Goal: Information Seeking & Learning: Learn about a topic

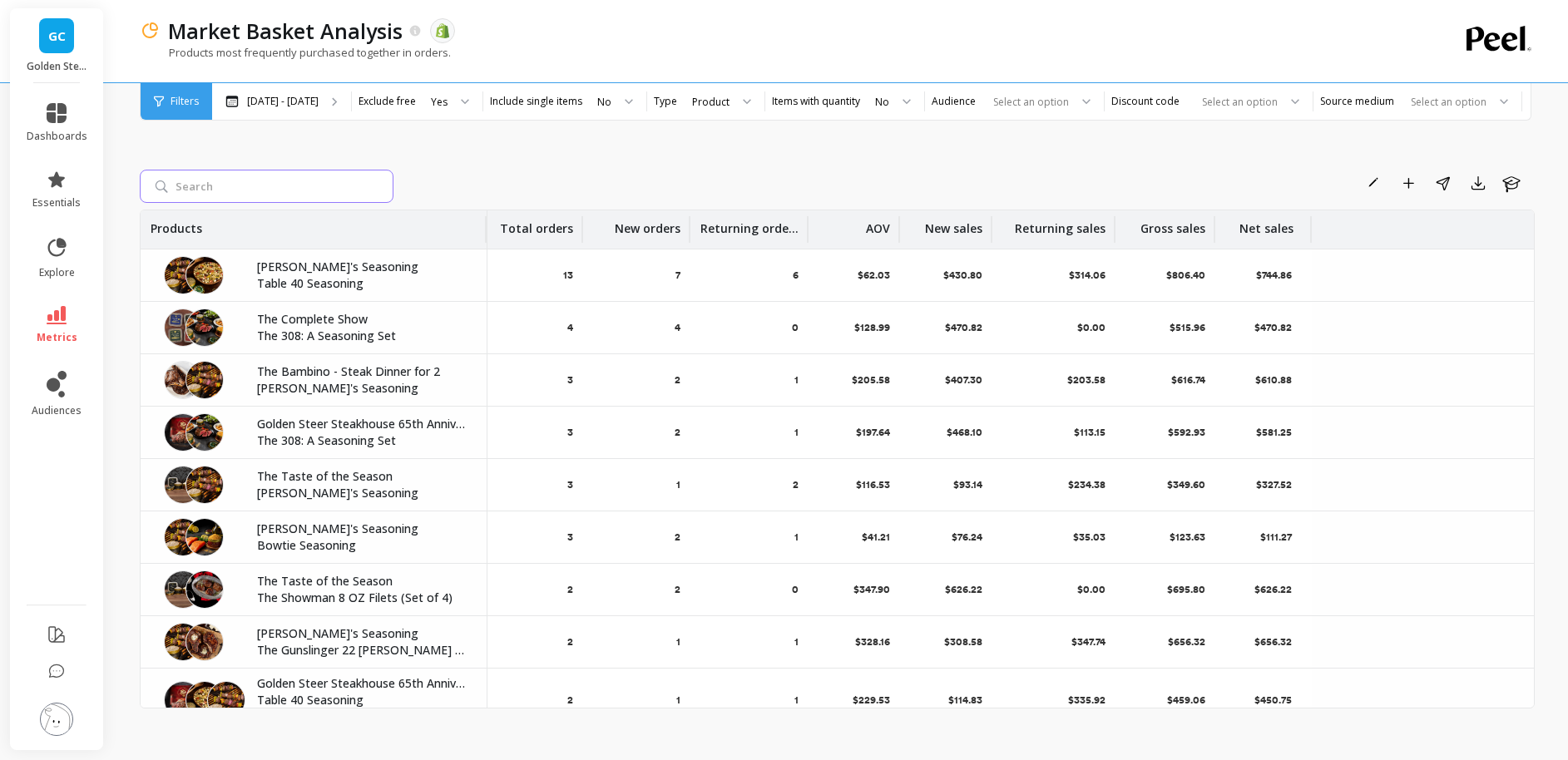
click at [189, 190] on input "search" at bounding box center [266, 186] width 253 height 33
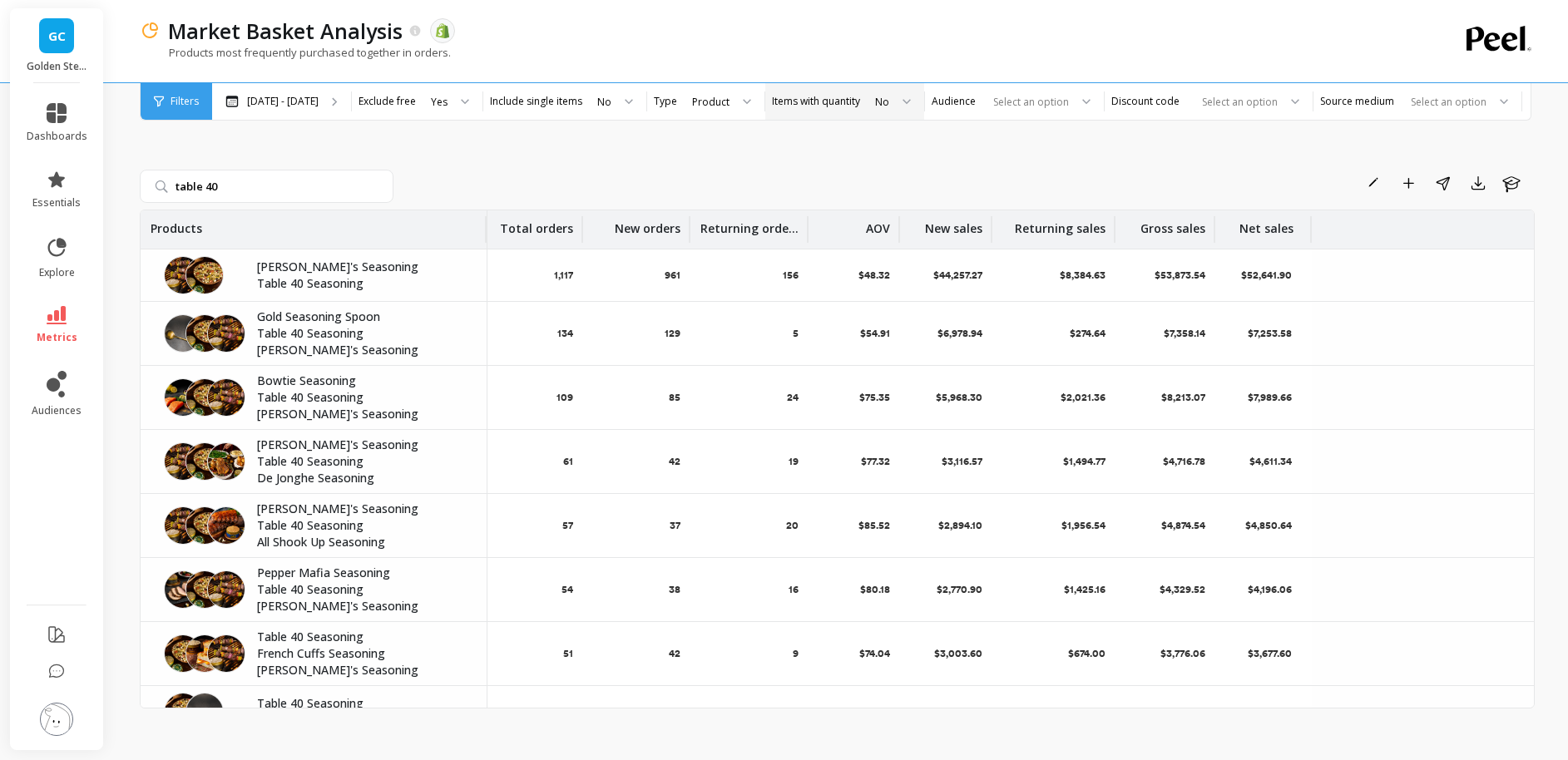
click at [885, 100] on div "No" at bounding box center [881, 101] width 15 height 16
click at [879, 148] on div "Yes" at bounding box center [892, 147] width 43 height 16
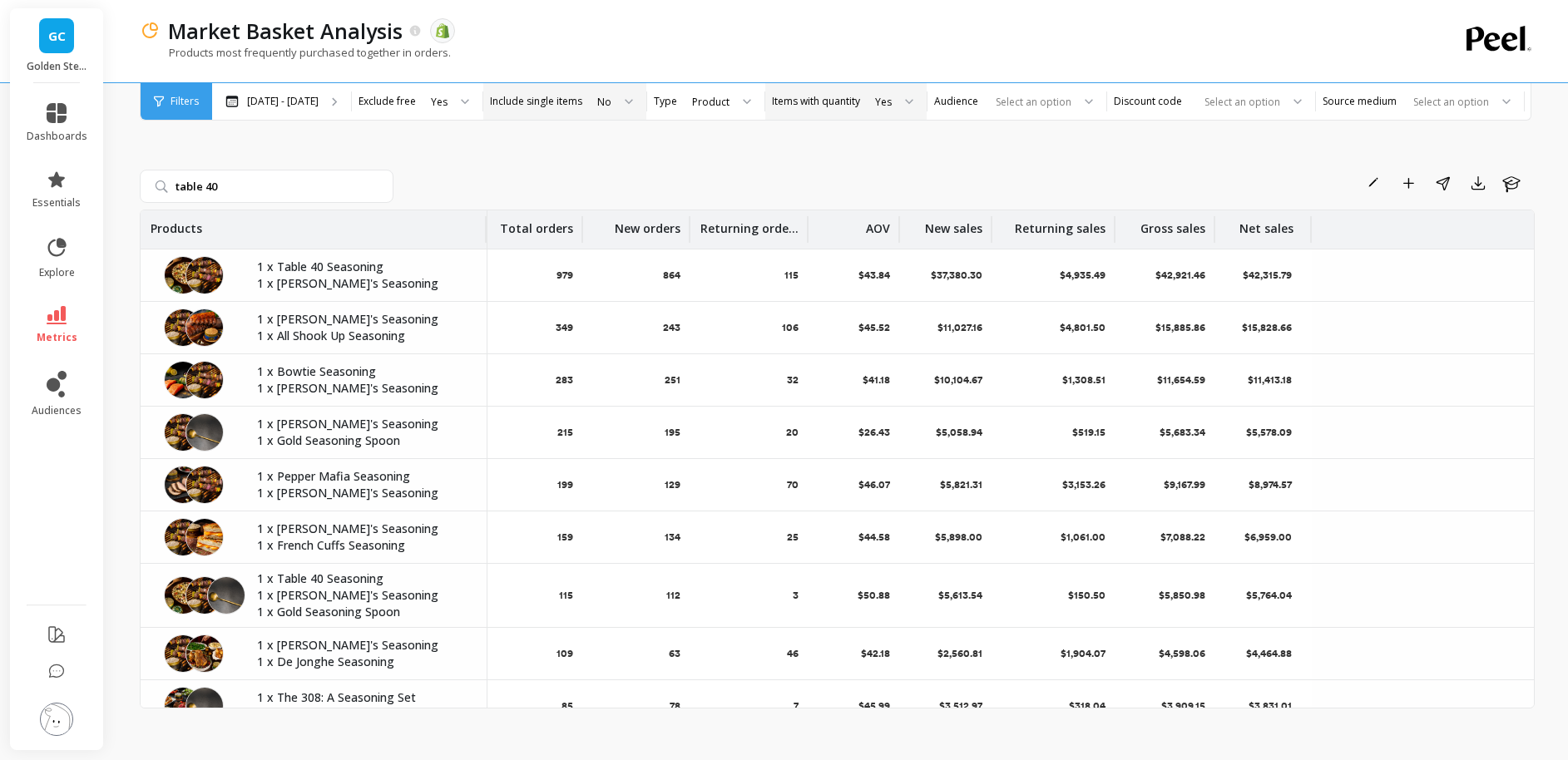
click at [627, 99] on icon at bounding box center [628, 102] width 9 height 6
click at [617, 150] on div "Yes" at bounding box center [615, 147] width 43 height 16
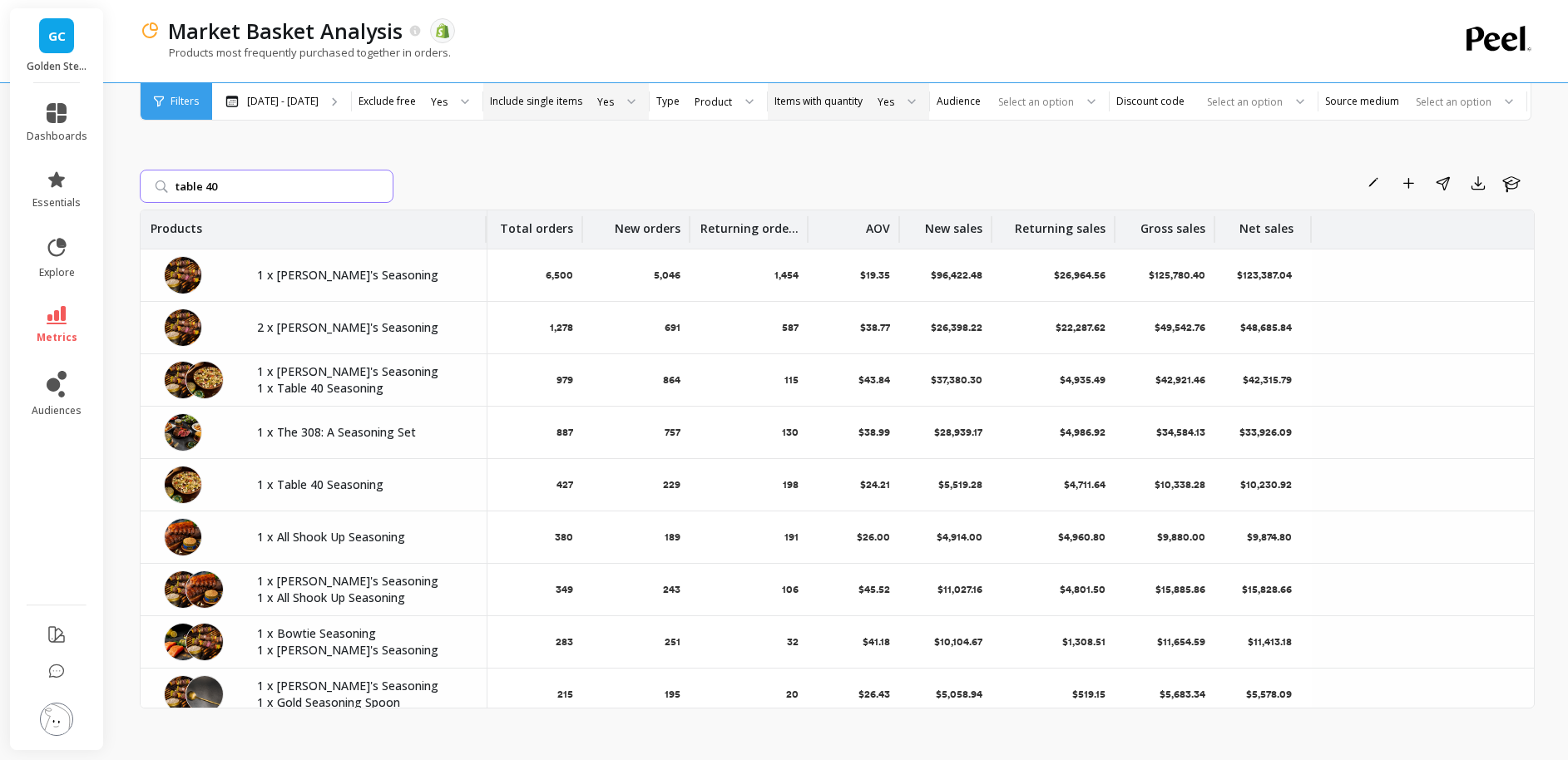
click at [302, 177] on input "table 40" at bounding box center [266, 186] width 253 height 33
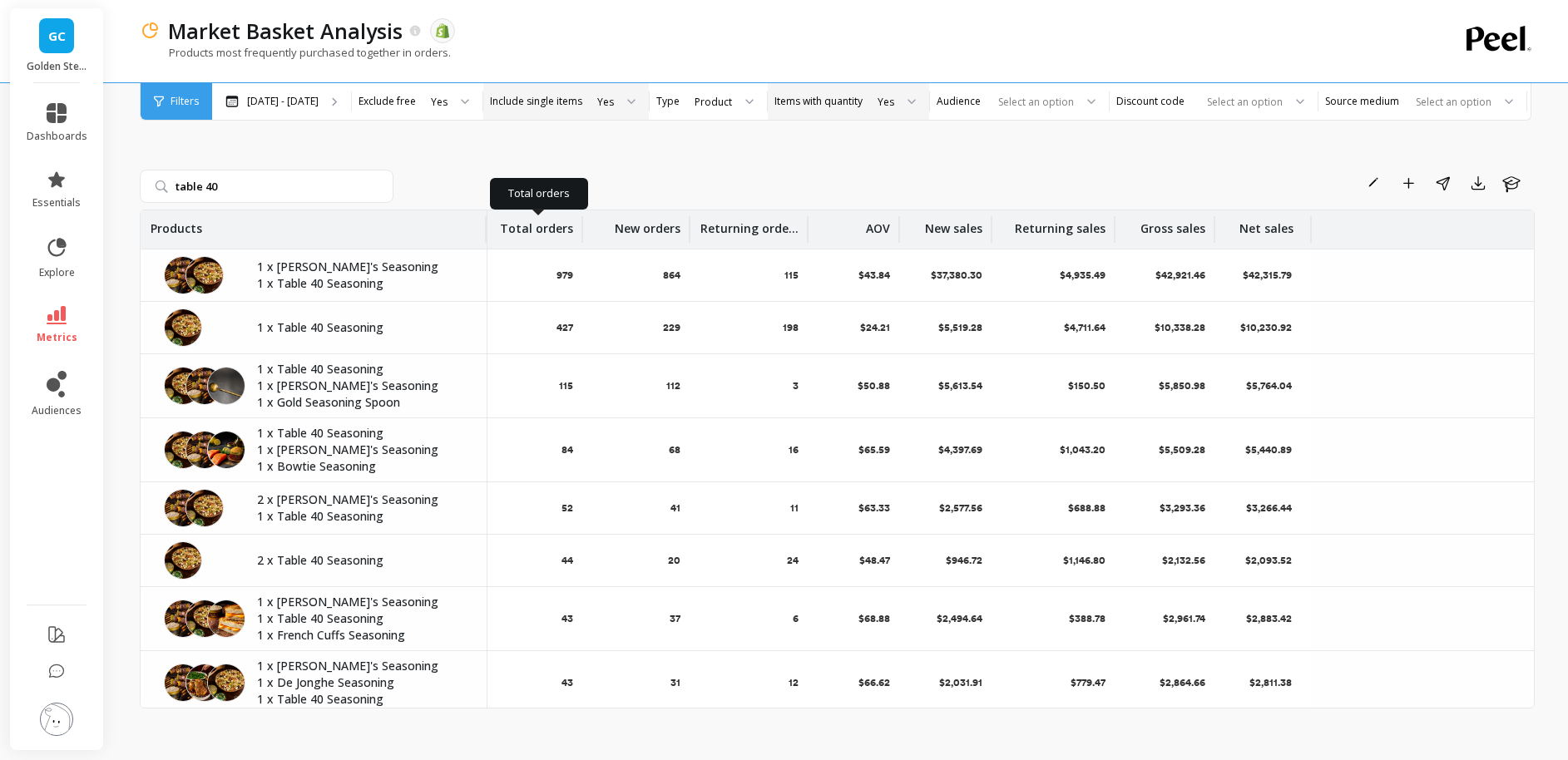
click at [543, 227] on p "Total orders" at bounding box center [536, 223] width 73 height 26
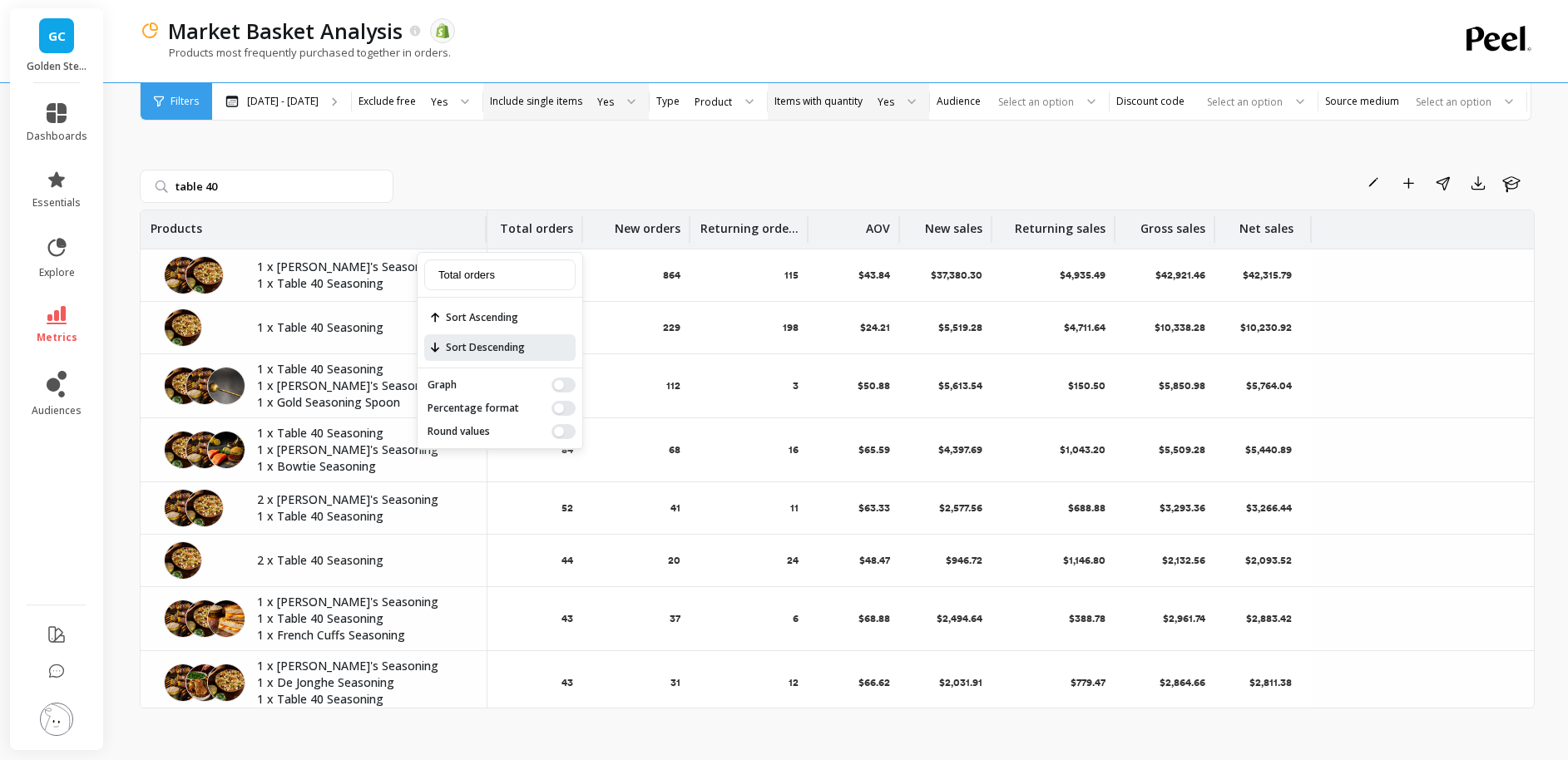
click at [534, 339] on span "Sort Descending" at bounding box center [499, 347] width 151 height 26
click at [315, 100] on p "[DATE] - [DATE]" at bounding box center [282, 101] width 71 height 14
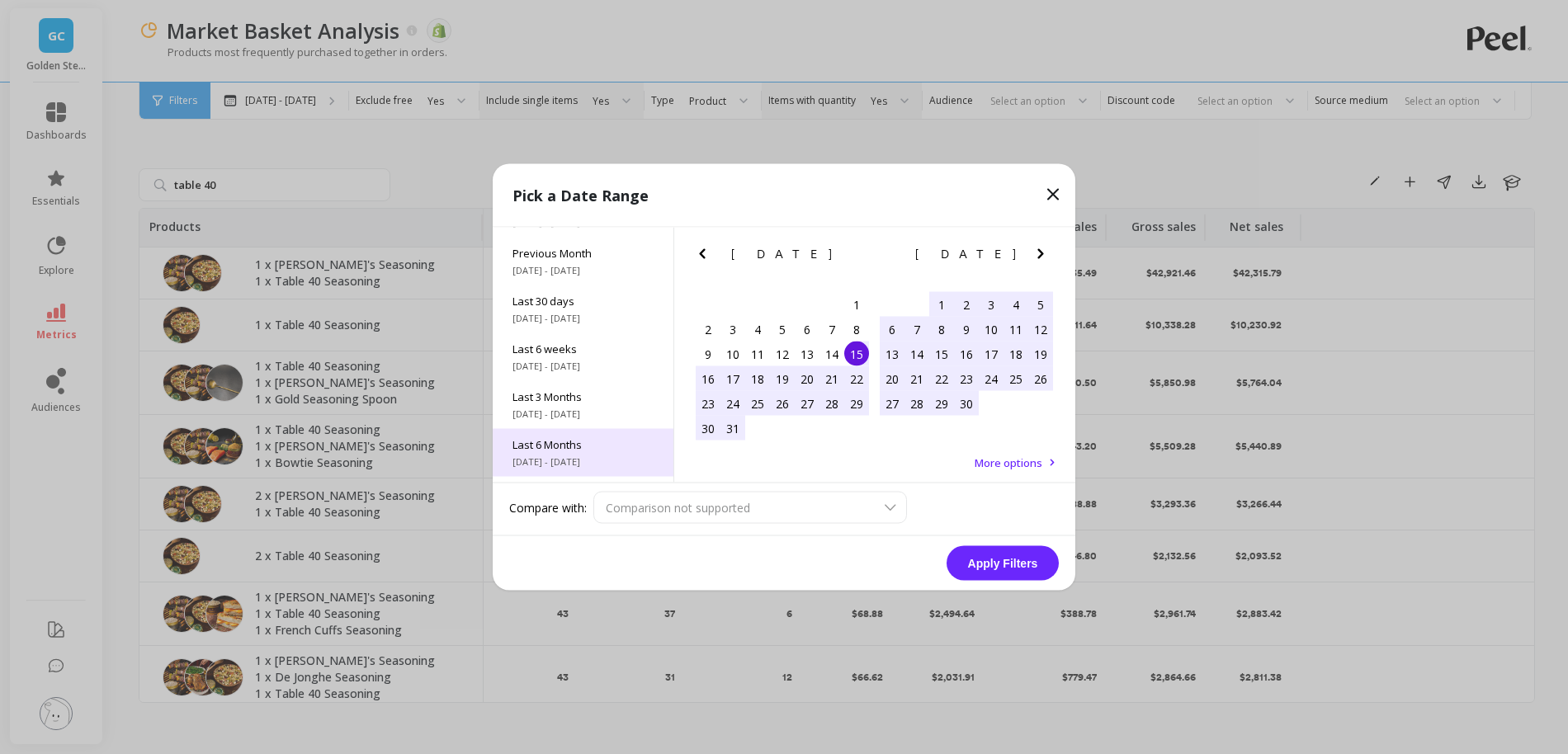
scroll to position [189, 0]
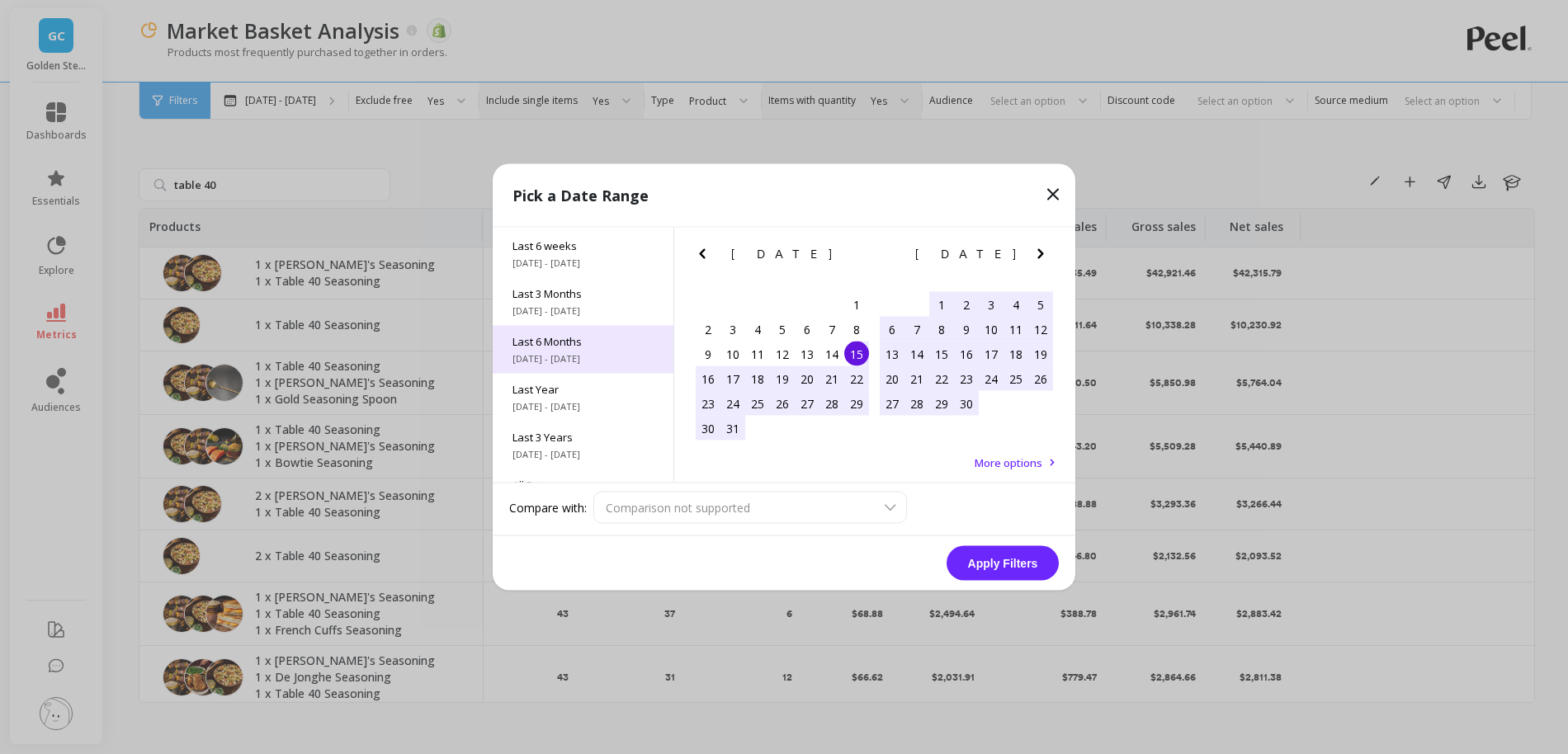
click at [598, 342] on span "Last 6 Months" at bounding box center [583, 341] width 141 height 14
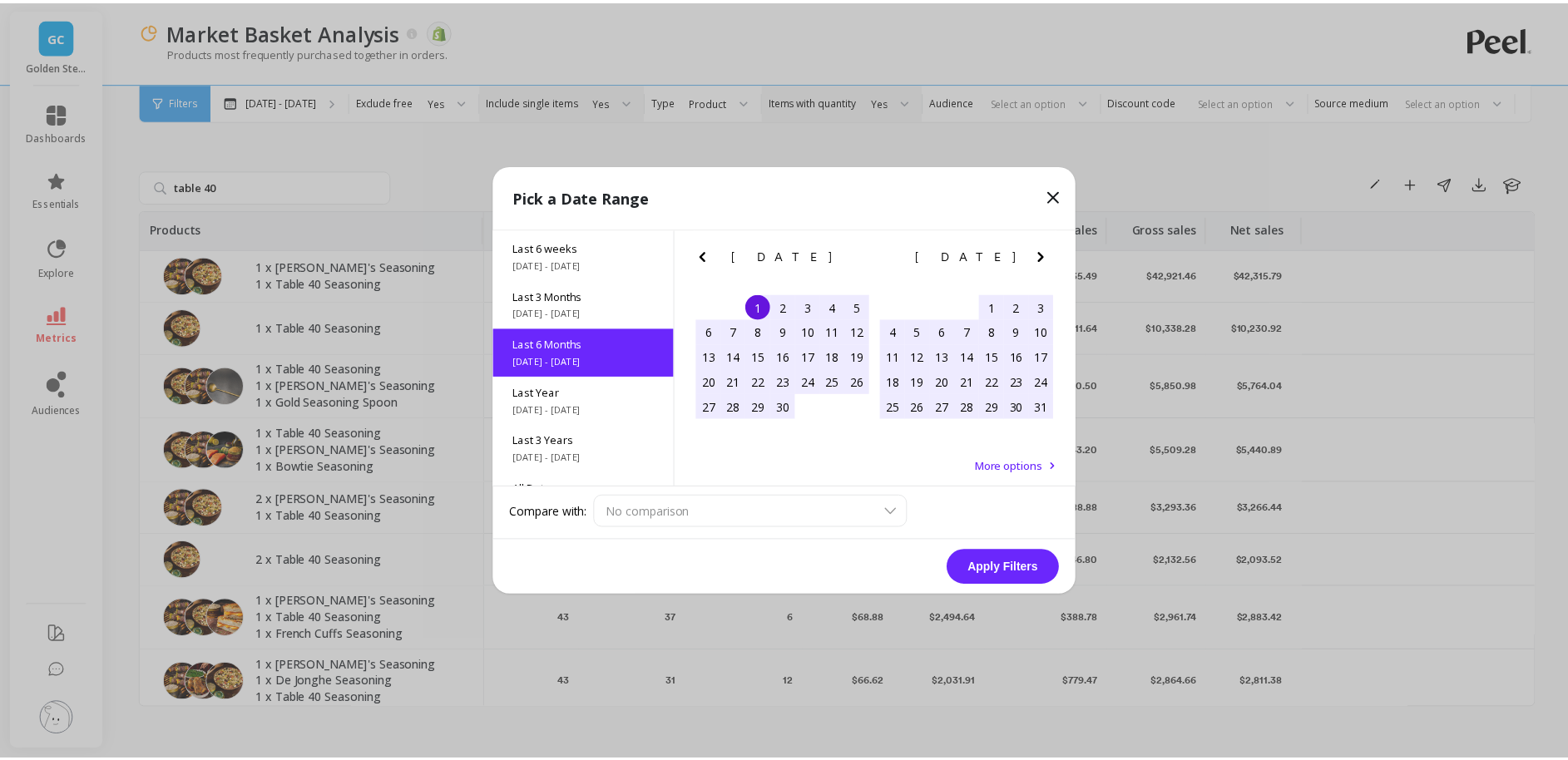
scroll to position [185, 0]
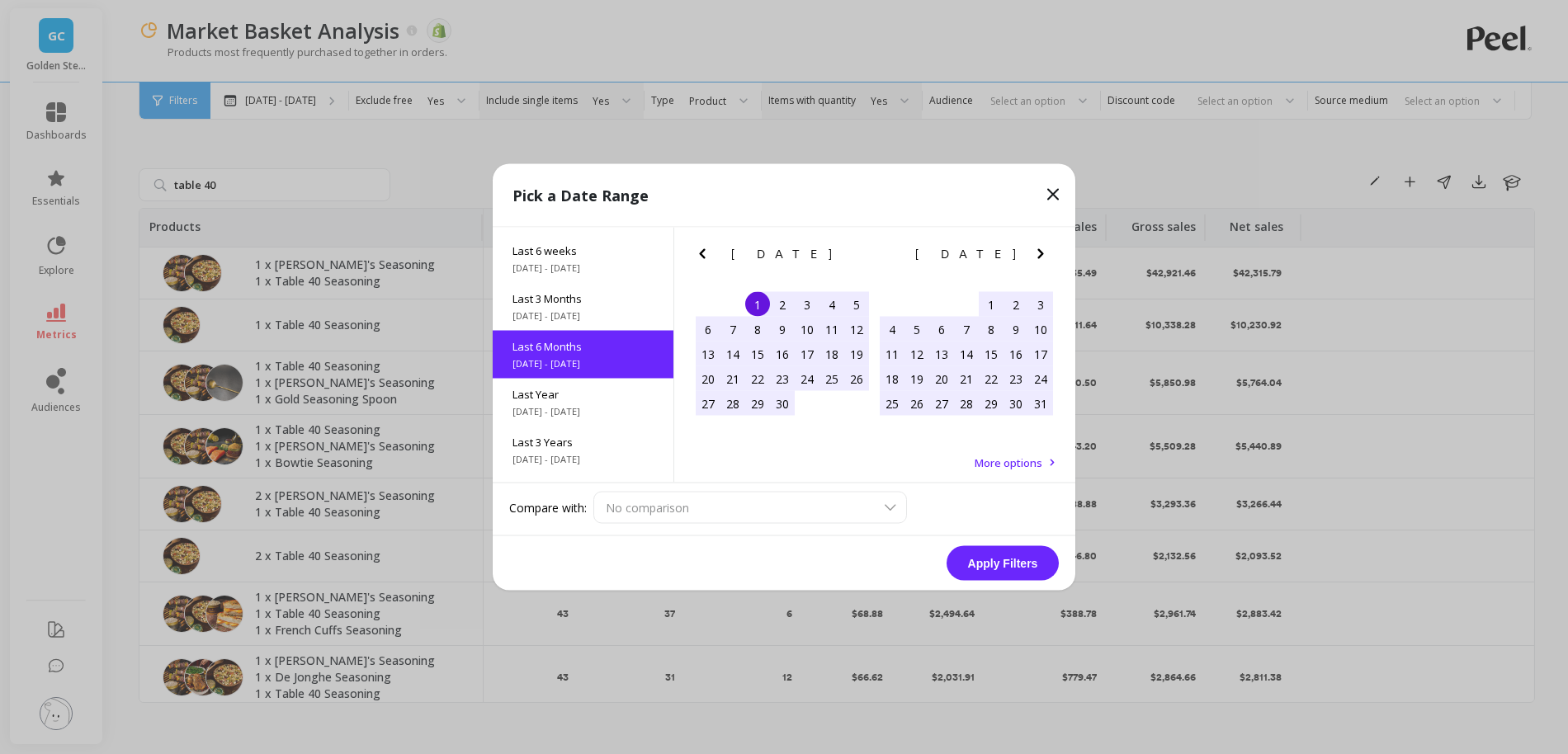
click at [1013, 565] on button "Apply Filters" at bounding box center [1002, 564] width 112 height 35
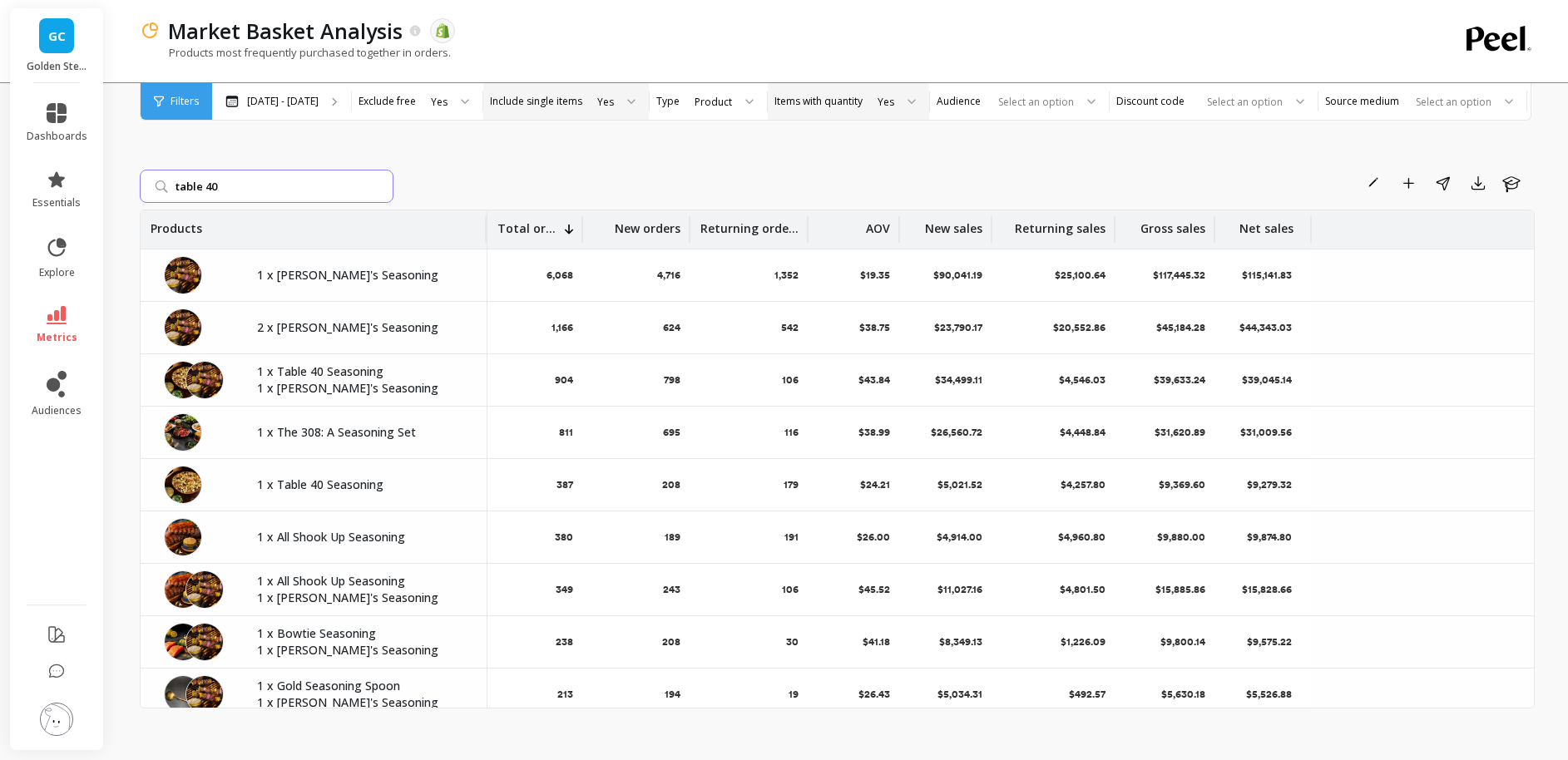
click at [312, 188] on input "table 40" at bounding box center [266, 186] width 253 height 33
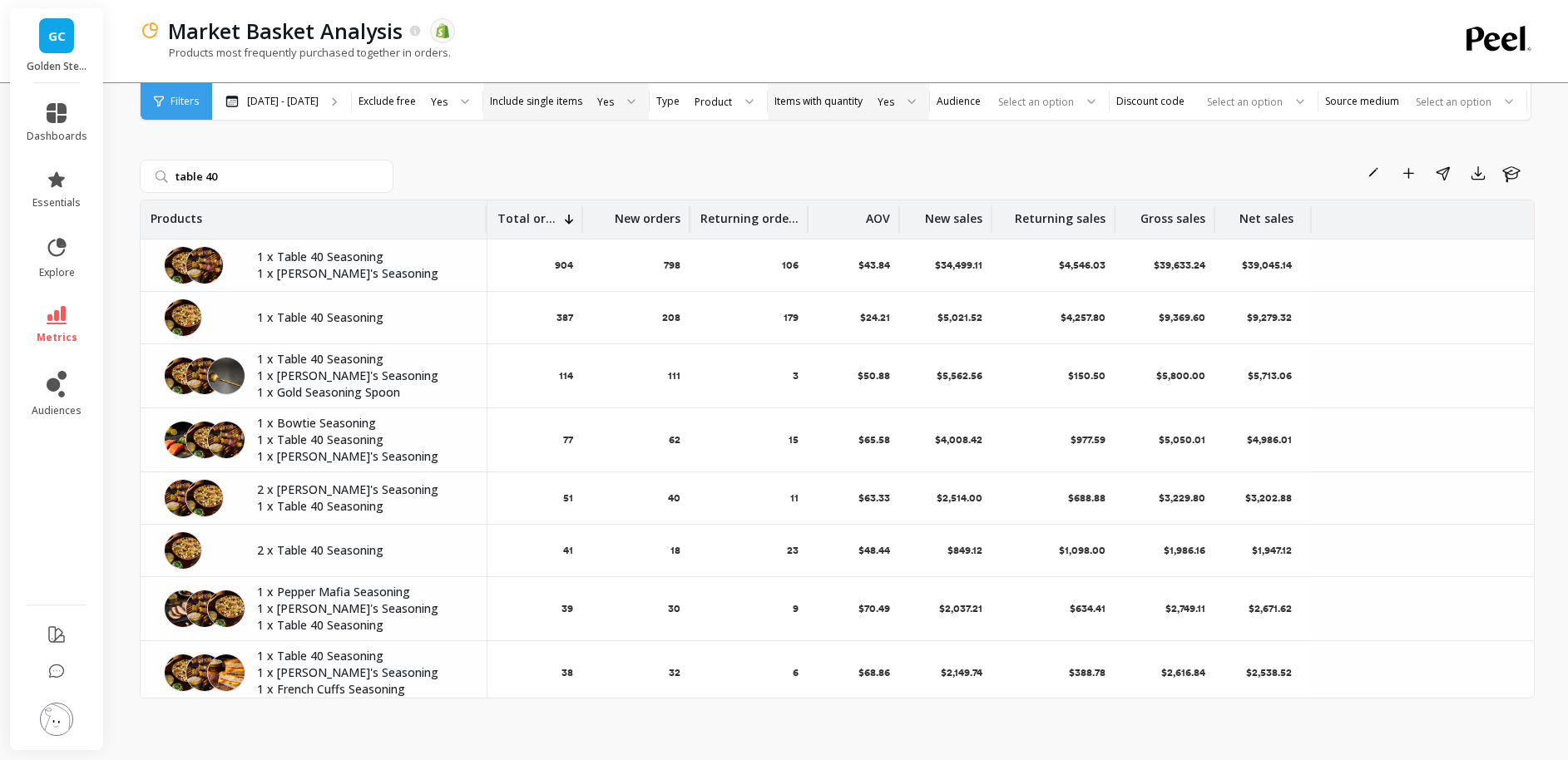
click at [951, 152] on div "table 40 Rename Add to Dashboard Share Export Learn Products Total orders New o…" at bounding box center [837, 410] width 1395 height 666
click at [896, 102] on div at bounding box center [906, 101] width 19 height 37
click at [985, 154] on div "table 40 Rename Add to Dashboard Share Export Learn Products Total orders New o…" at bounding box center [837, 410] width 1395 height 666
click at [259, 179] on input "table 40" at bounding box center [266, 176] width 253 height 33
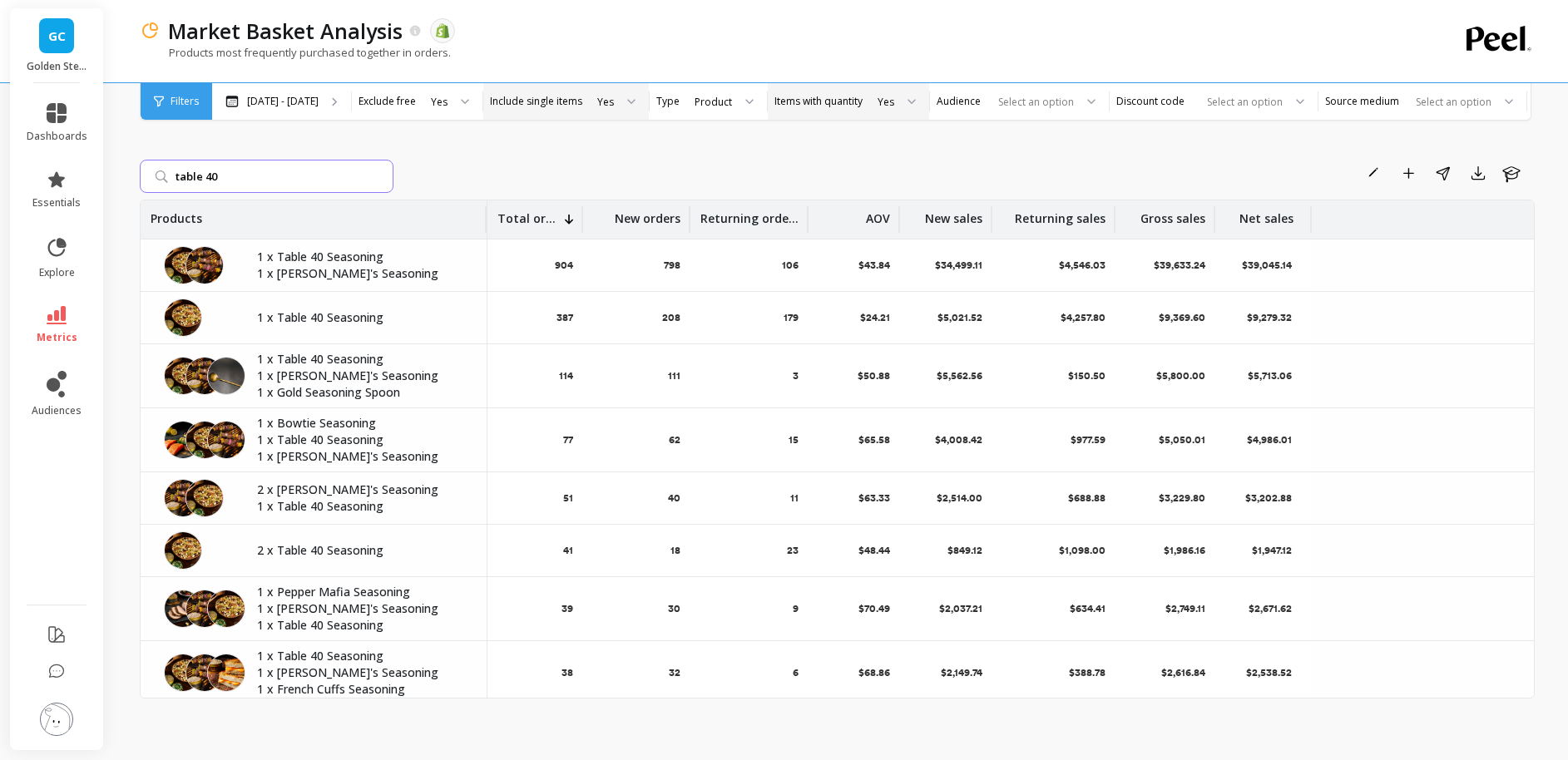
click at [259, 179] on input "table 40" at bounding box center [266, 176] width 253 height 33
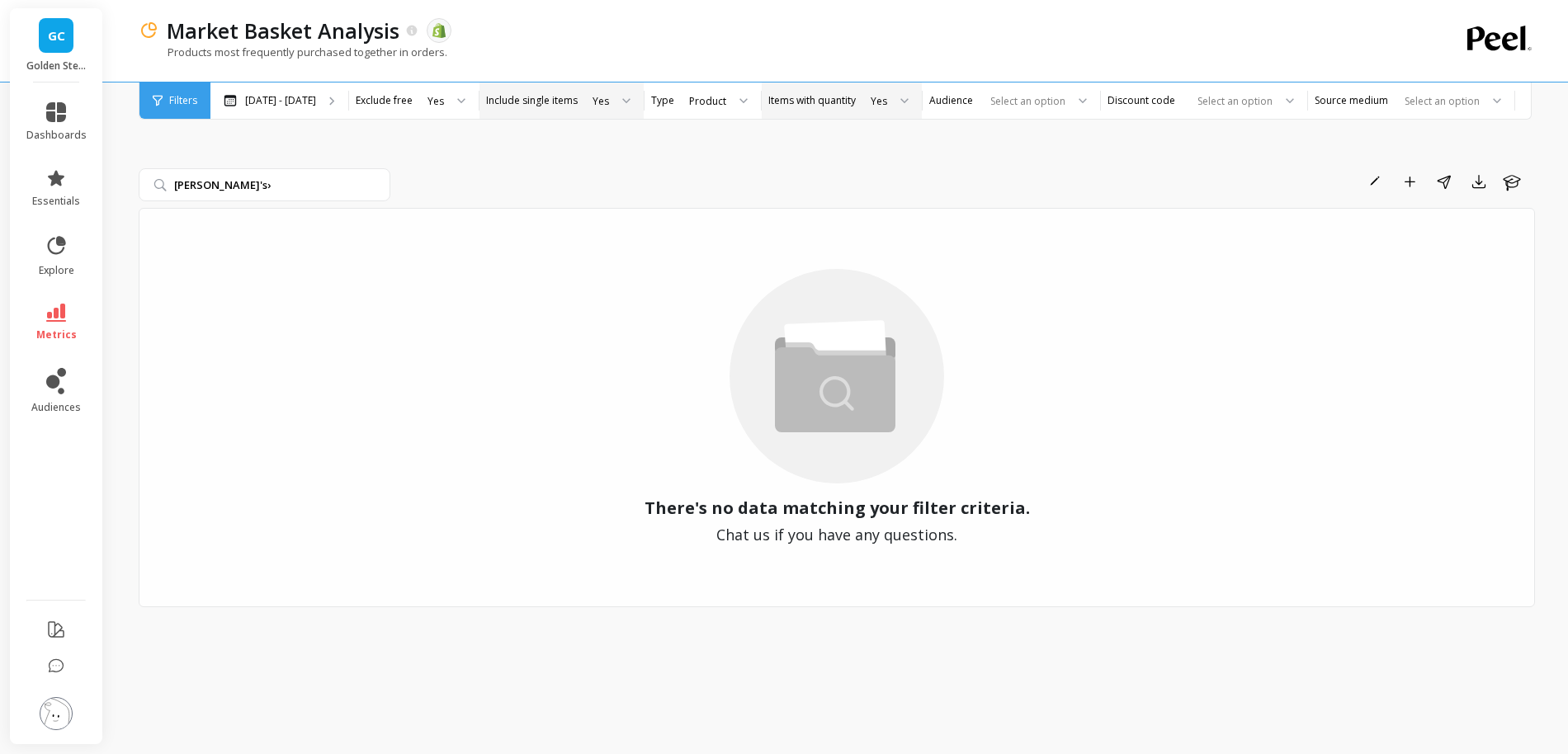
click at [431, 172] on div "Rename Add to Dashboard Share Export Learn" at bounding box center [967, 181] width 1139 height 26
click at [319, 189] on input "[PERSON_NAME]'s›" at bounding box center [264, 185] width 251 height 33
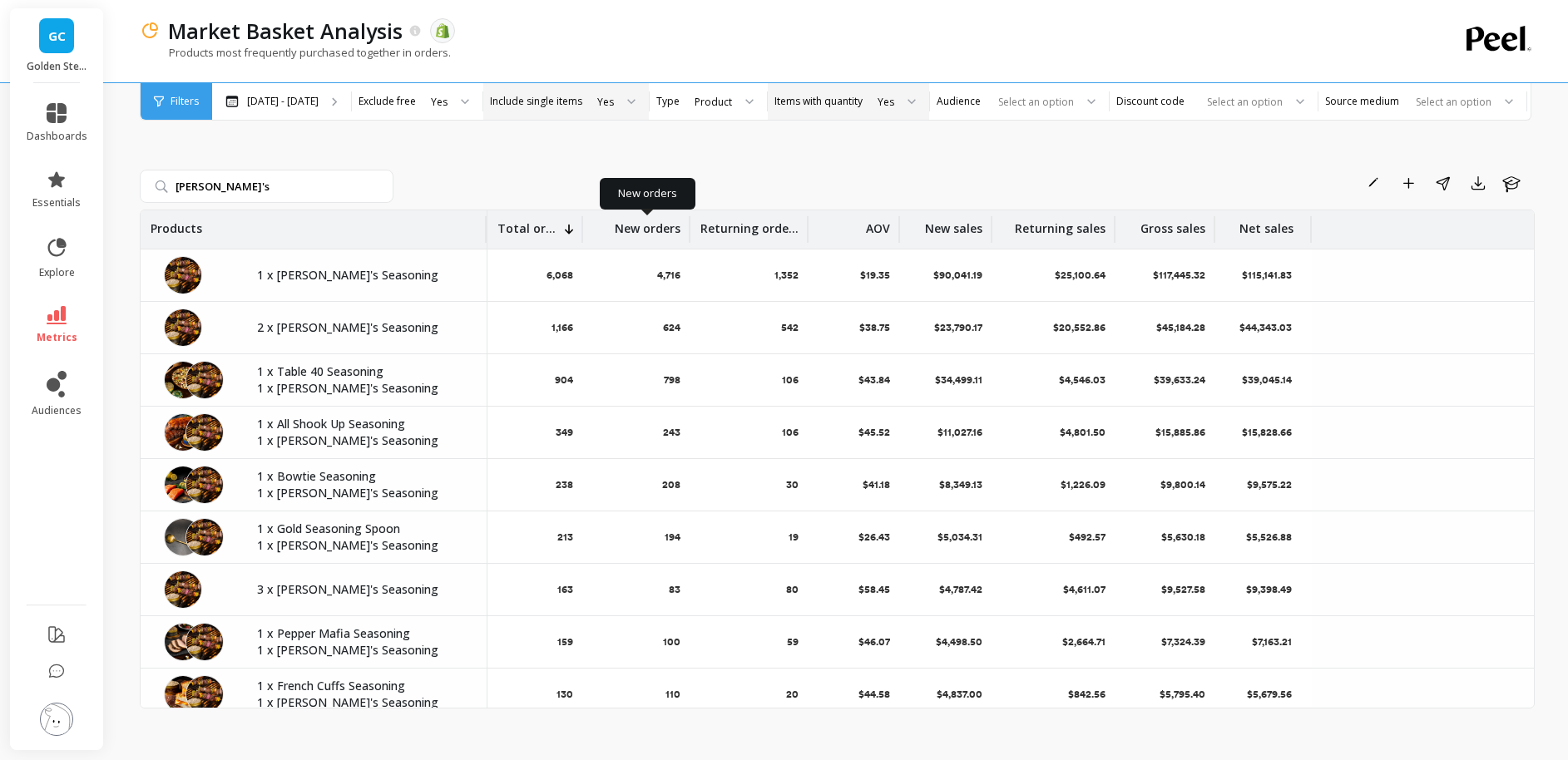
click at [648, 227] on p "New orders" at bounding box center [647, 223] width 65 height 26
click at [416, 177] on div "Rename Add to Dashboard Share Export Learn" at bounding box center [967, 182] width 1135 height 26
click at [648, 229] on p "New orders" at bounding box center [647, 223] width 65 height 26
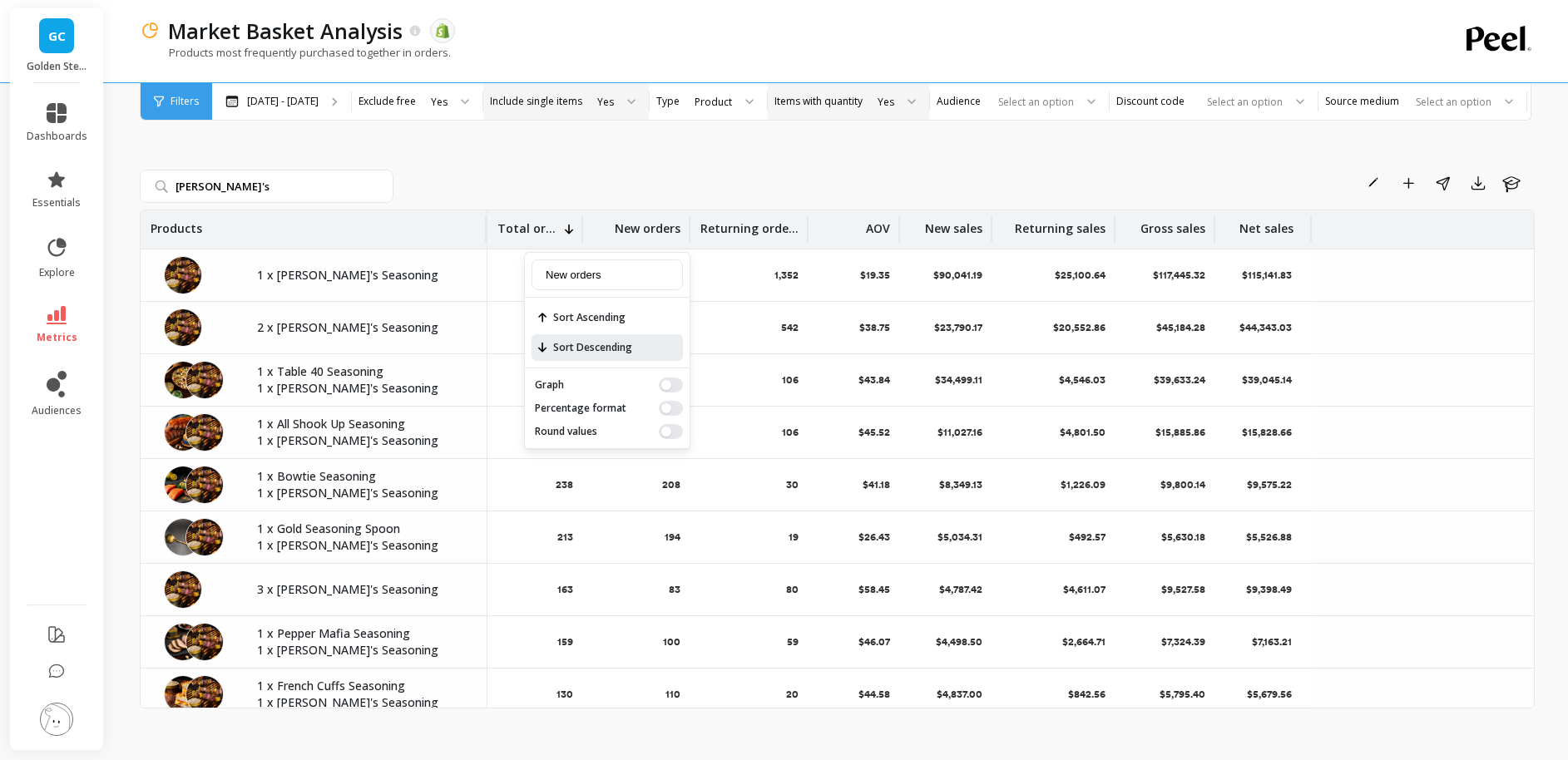
click at [614, 350] on span "Sort Descending" at bounding box center [607, 347] width 151 height 26
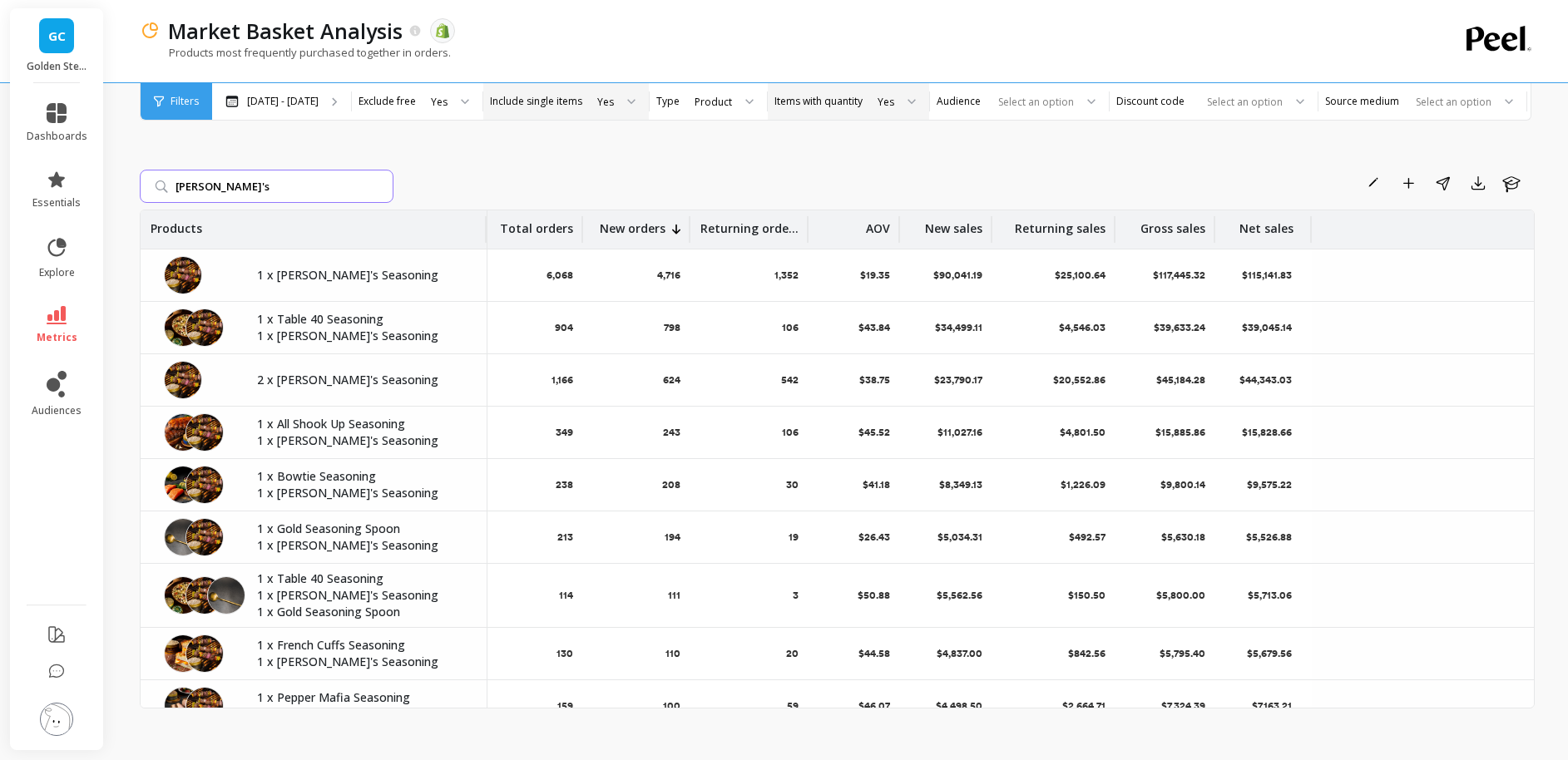
click at [307, 191] on input "[PERSON_NAME]'s" at bounding box center [266, 186] width 253 height 33
click at [308, 191] on input "[PERSON_NAME]'s" at bounding box center [266, 186] width 253 height 33
type input "table 40"
